Goal: Use online tool/utility: Utilize a website feature to perform a specific function

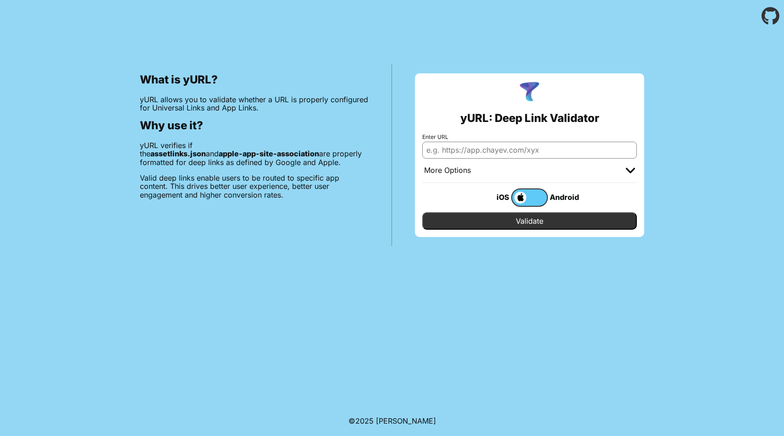
type input "[URL][DOMAIN_NAME]"
click at [499, 218] on input "Validate" at bounding box center [529, 220] width 215 height 17
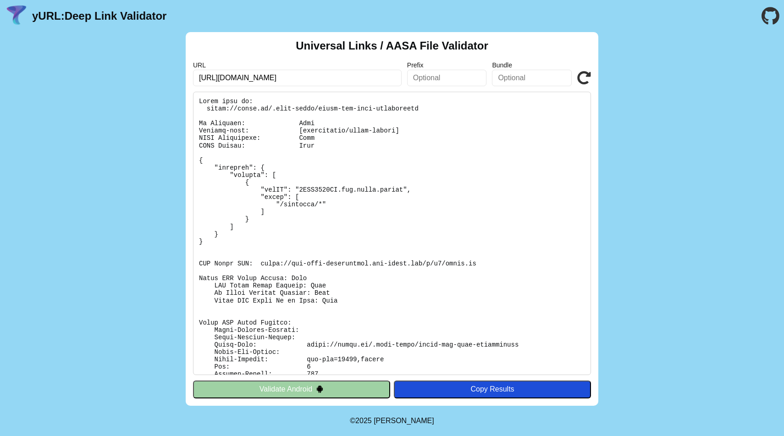
click at [322, 189] on pre at bounding box center [392, 233] width 398 height 283
click at [387, 214] on pre at bounding box center [392, 233] width 398 height 283
click at [310, 189] on pre at bounding box center [392, 233] width 398 height 283
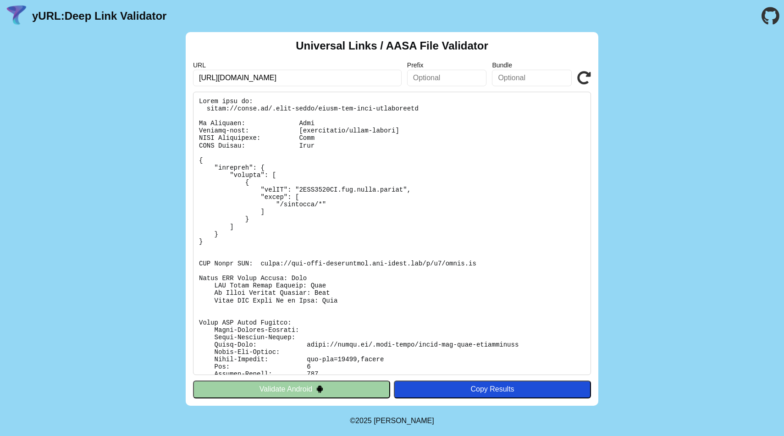
click at [266, 214] on pre at bounding box center [392, 233] width 398 height 283
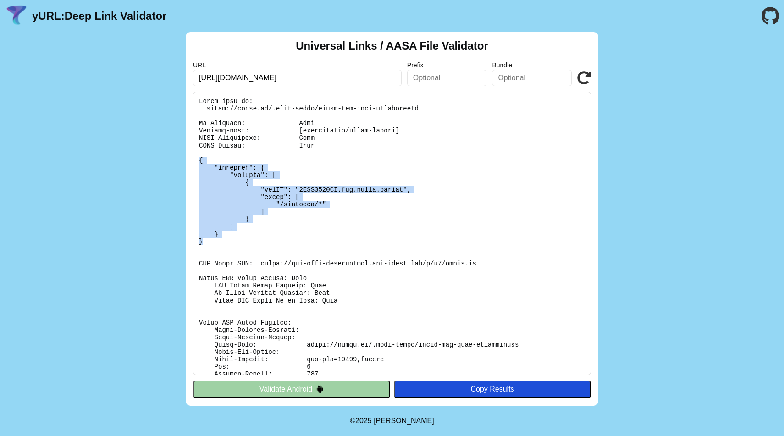
drag, startPoint x: 210, startPoint y: 242, endPoint x: 194, endPoint y: 162, distance: 80.8
click at [194, 161] on pre at bounding box center [392, 233] width 398 height 283
copy pre "{ "applinks": { "details": [ { "appID": "9PVB4875ZT.com.bigul.invest", "paths":…"
click at [322, 165] on pre at bounding box center [392, 233] width 398 height 283
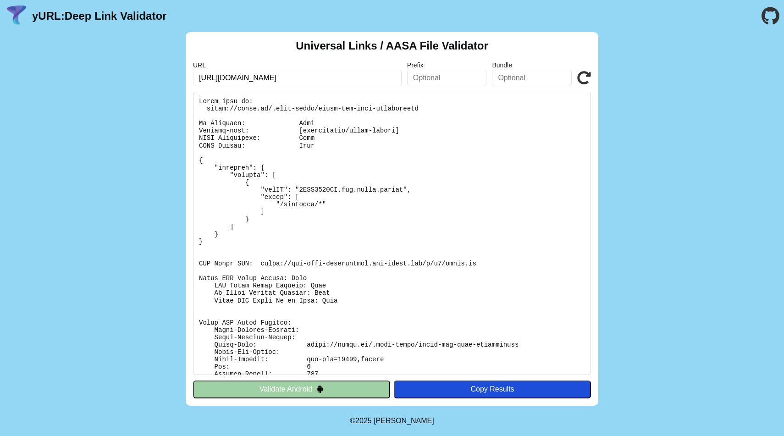
click at [360, 182] on pre at bounding box center [392, 233] width 398 height 283
